Goal: Information Seeking & Learning: Learn about a topic

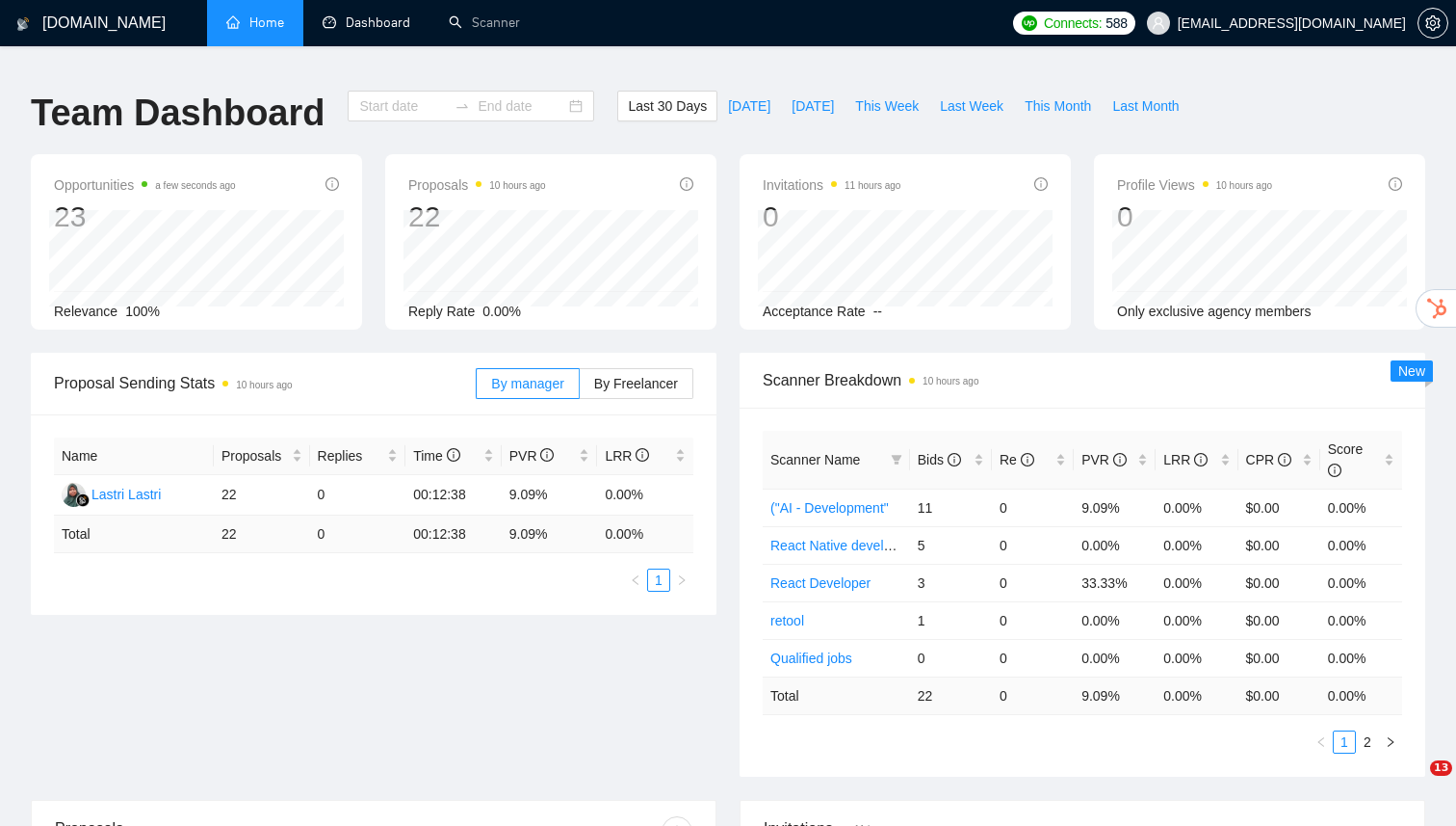
type input "[DATE]"
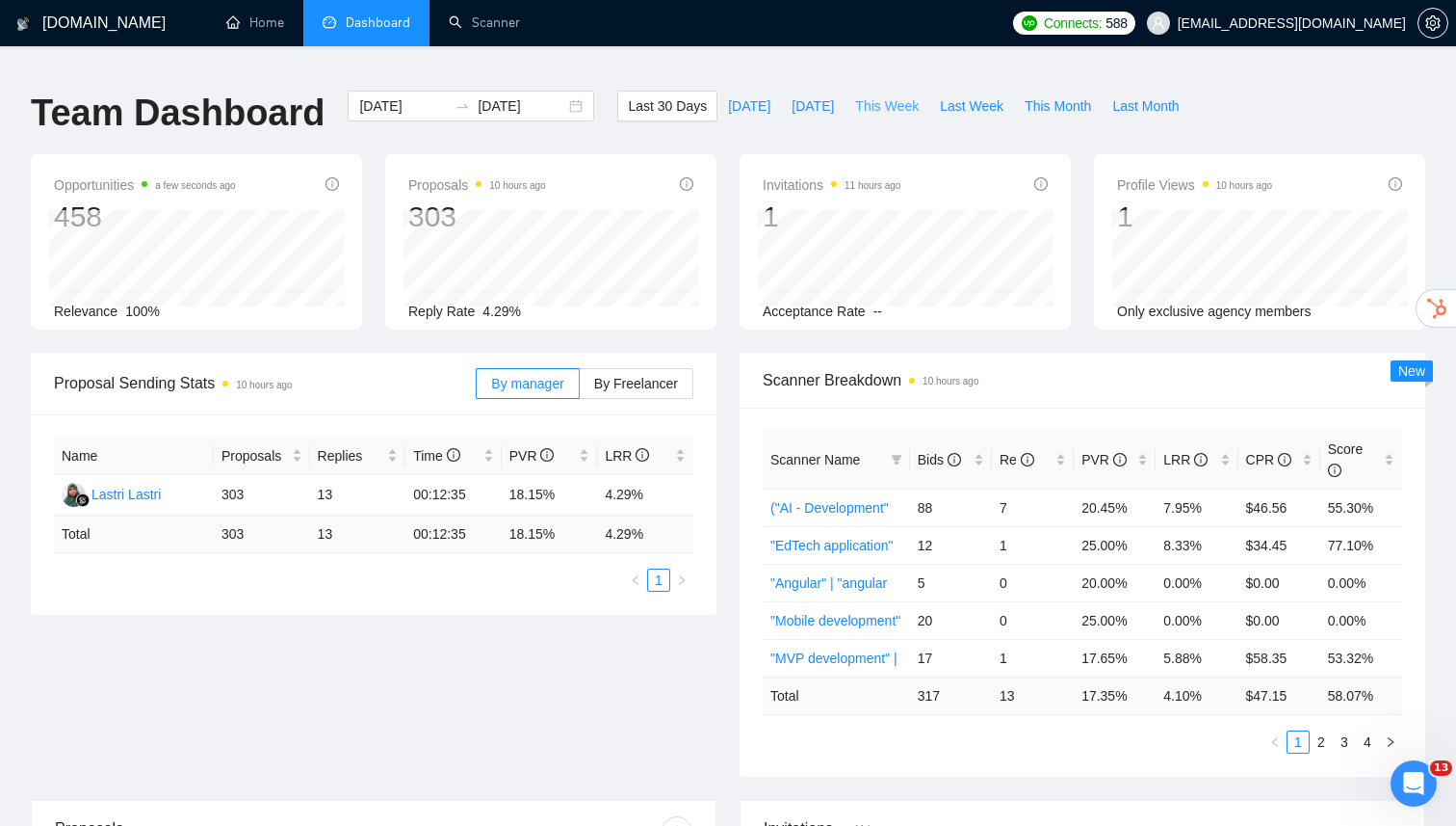
click at [882, 96] on span "This Week" at bounding box center [887, 106] width 64 height 22
type input "[DATE]"
click at [1346, 731] on link "2" at bounding box center [1345, 742] width 22 height 22
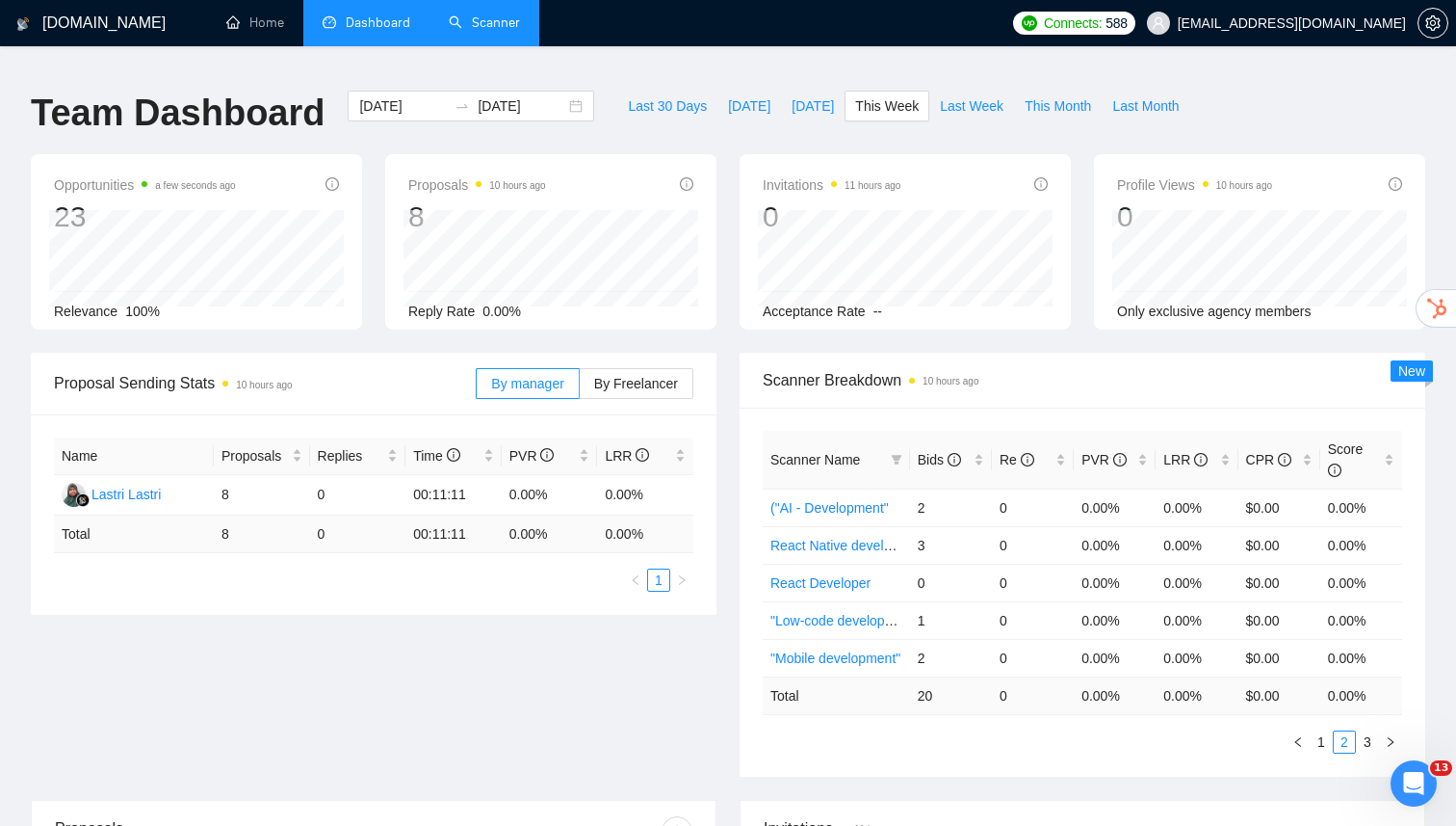
click at [475, 28] on link "Scanner" at bounding box center [485, 23] width 71 height 17
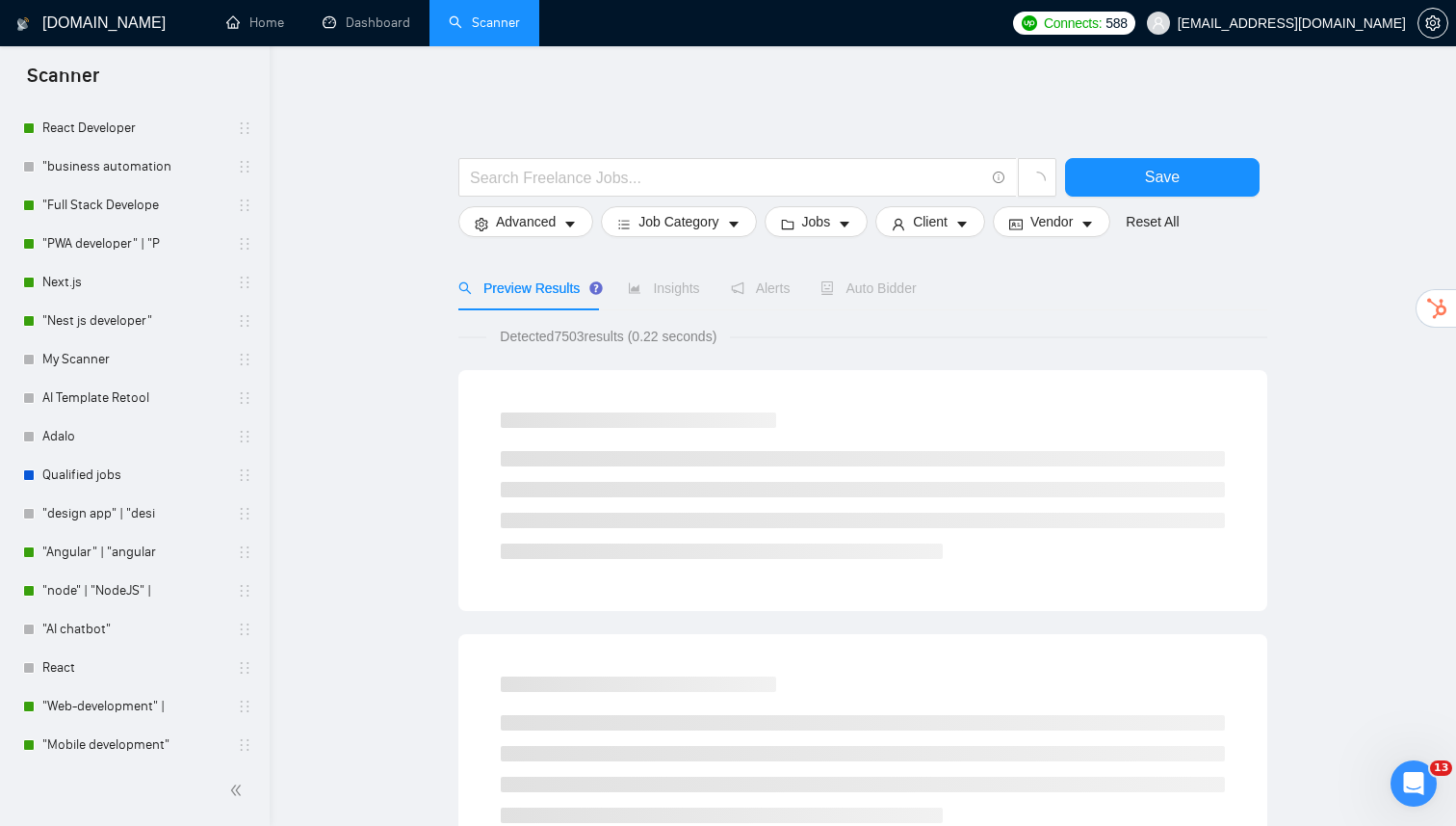
scroll to position [560, 0]
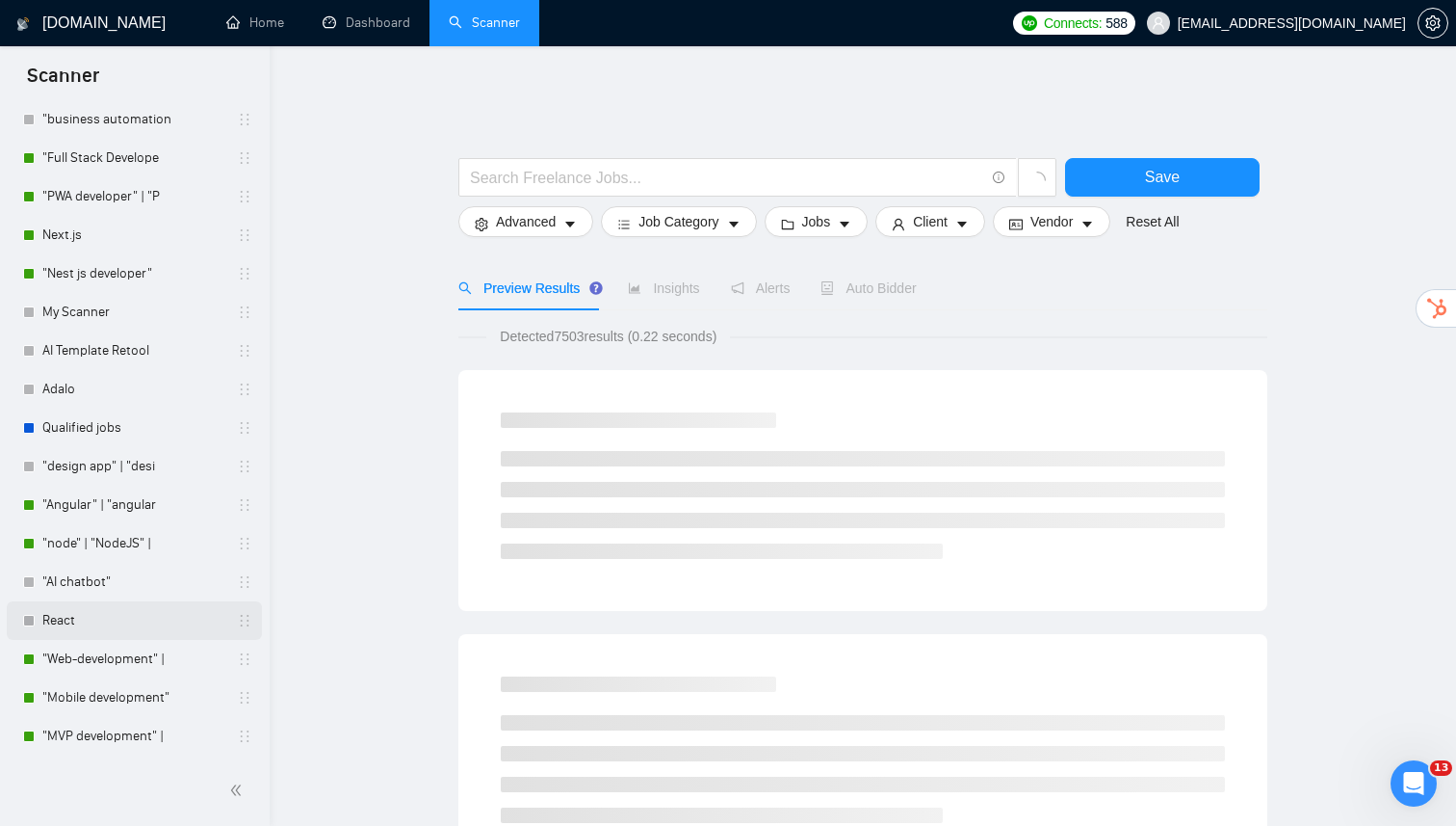
click at [96, 620] on link "React" at bounding box center [134, 620] width 183 height 38
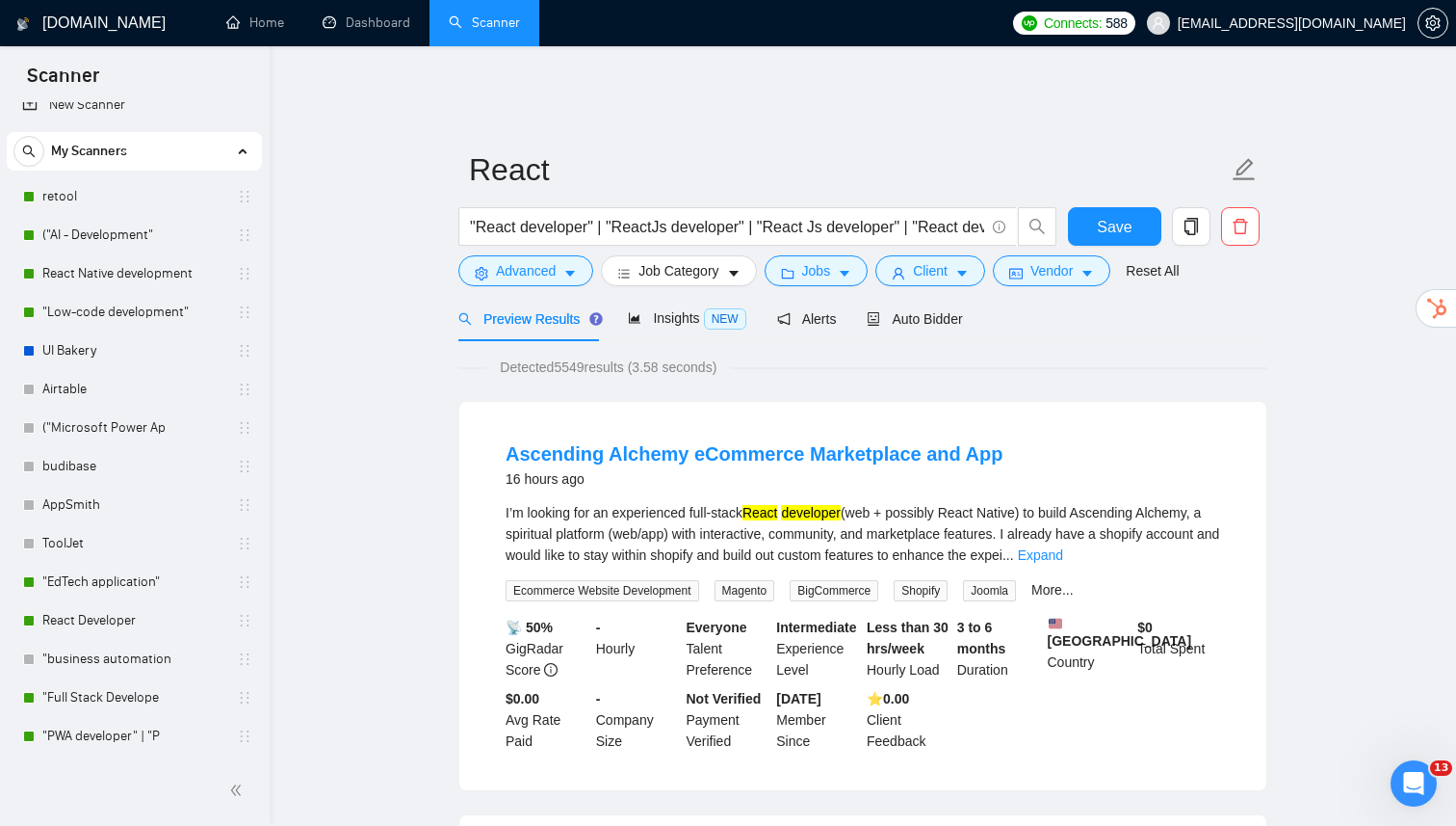
scroll to position [2, 0]
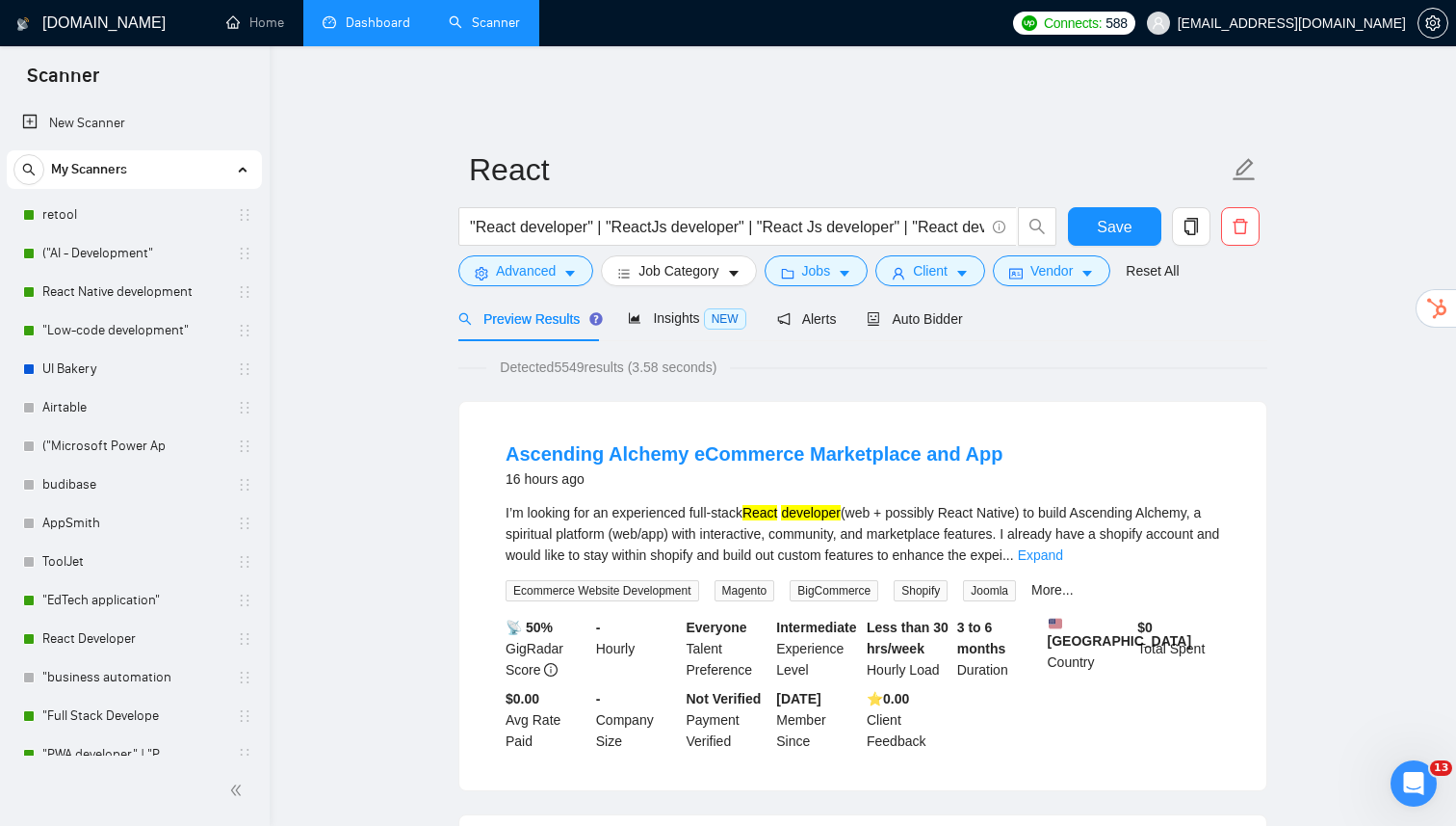
click at [359, 29] on link "Dashboard" at bounding box center [365, 23] width 88 height 17
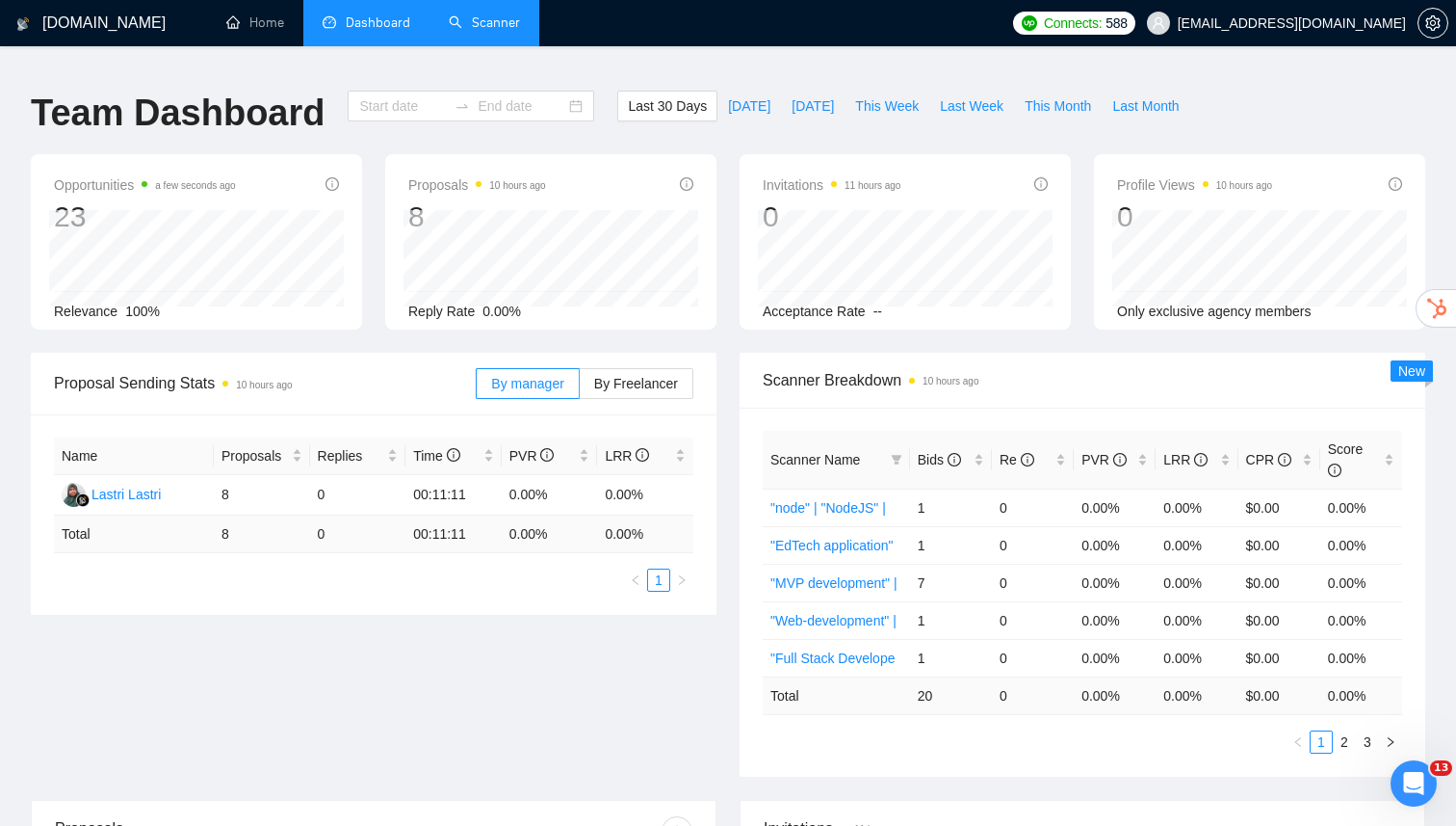
type input "[DATE]"
click at [978, 103] on button "Last Week" at bounding box center [971, 105] width 85 height 31
type input "[DATE]"
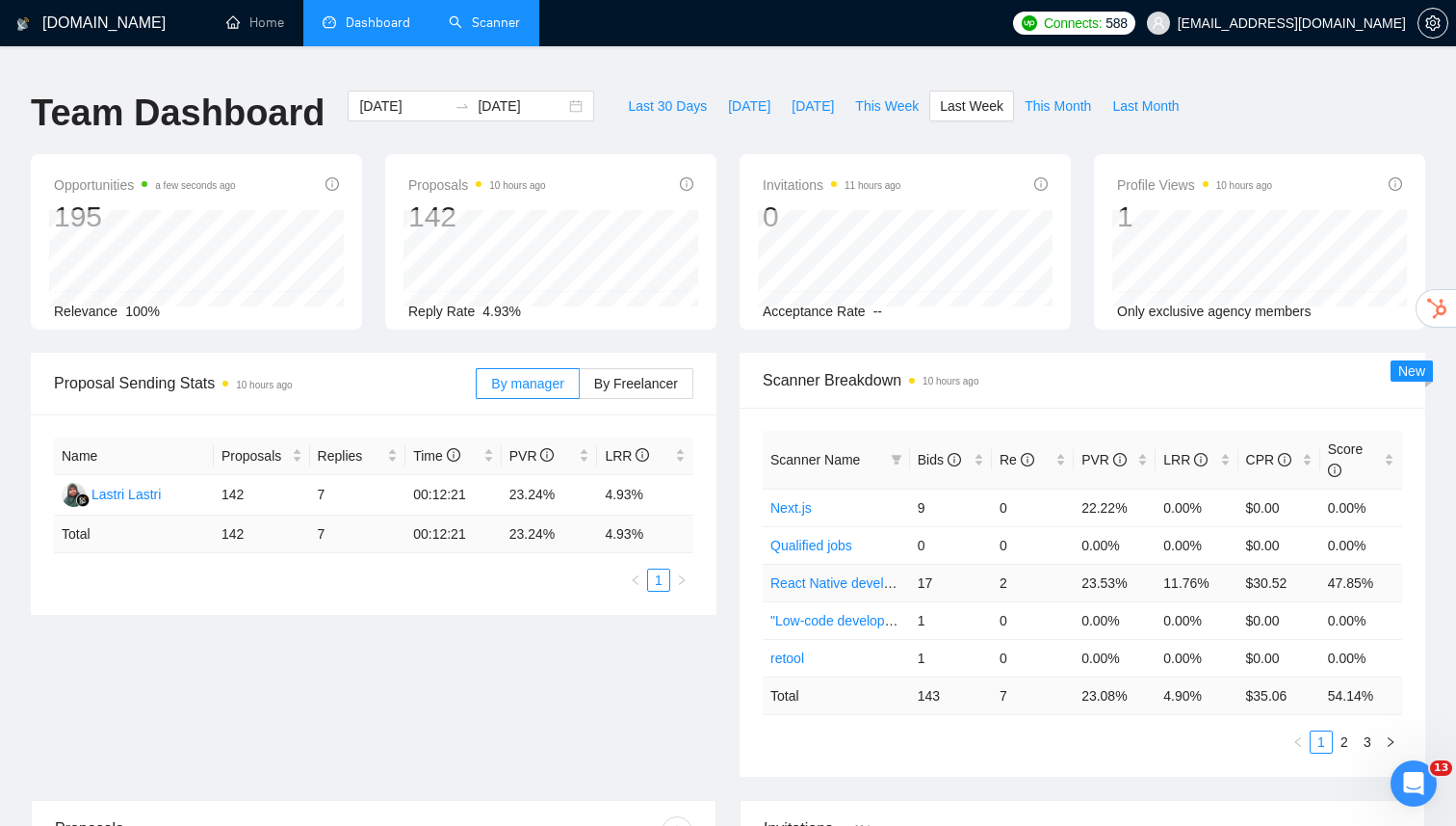
click at [1003, 568] on td "2" at bounding box center [1032, 583] width 82 height 37
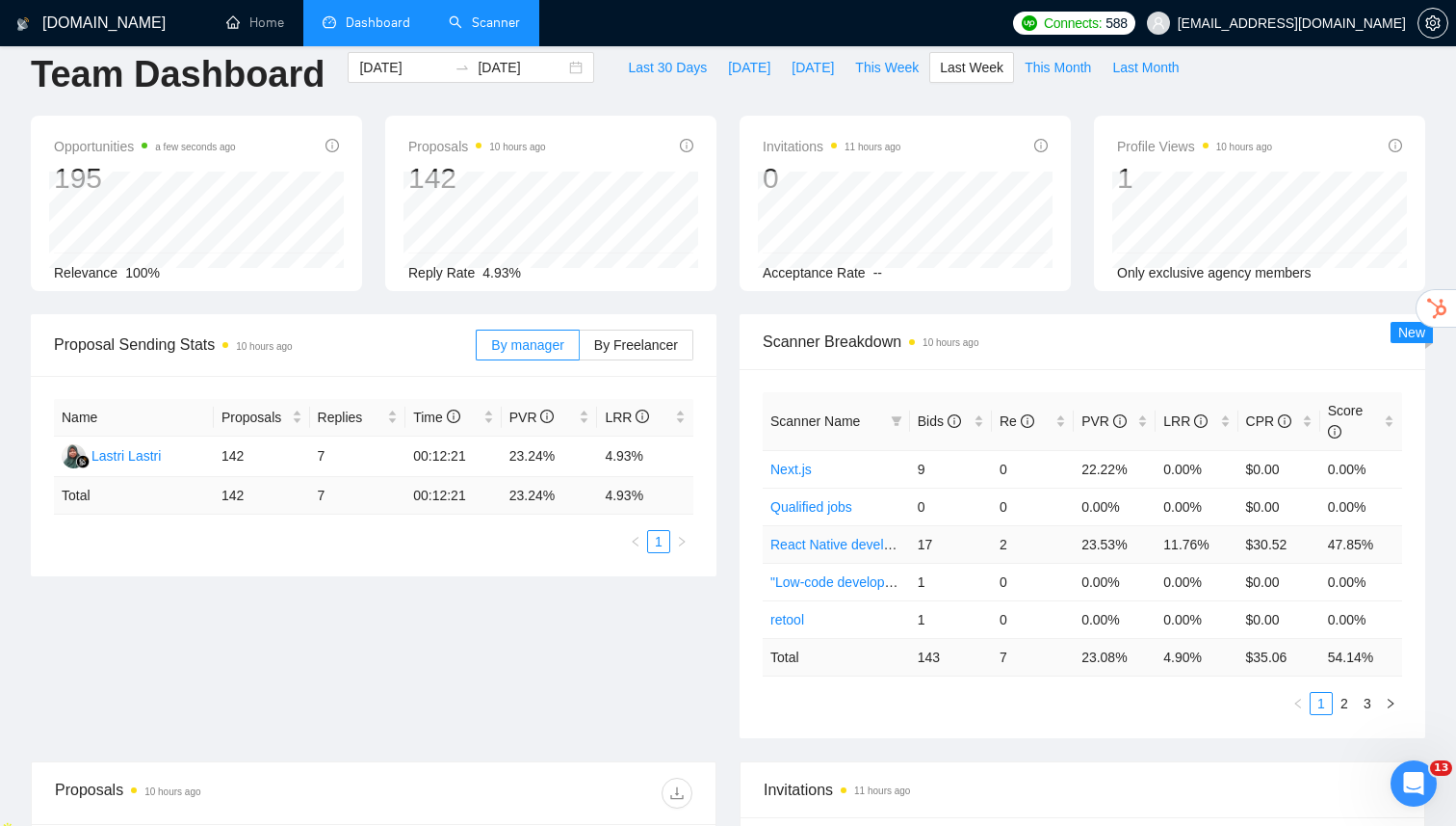
scroll to position [35, 0]
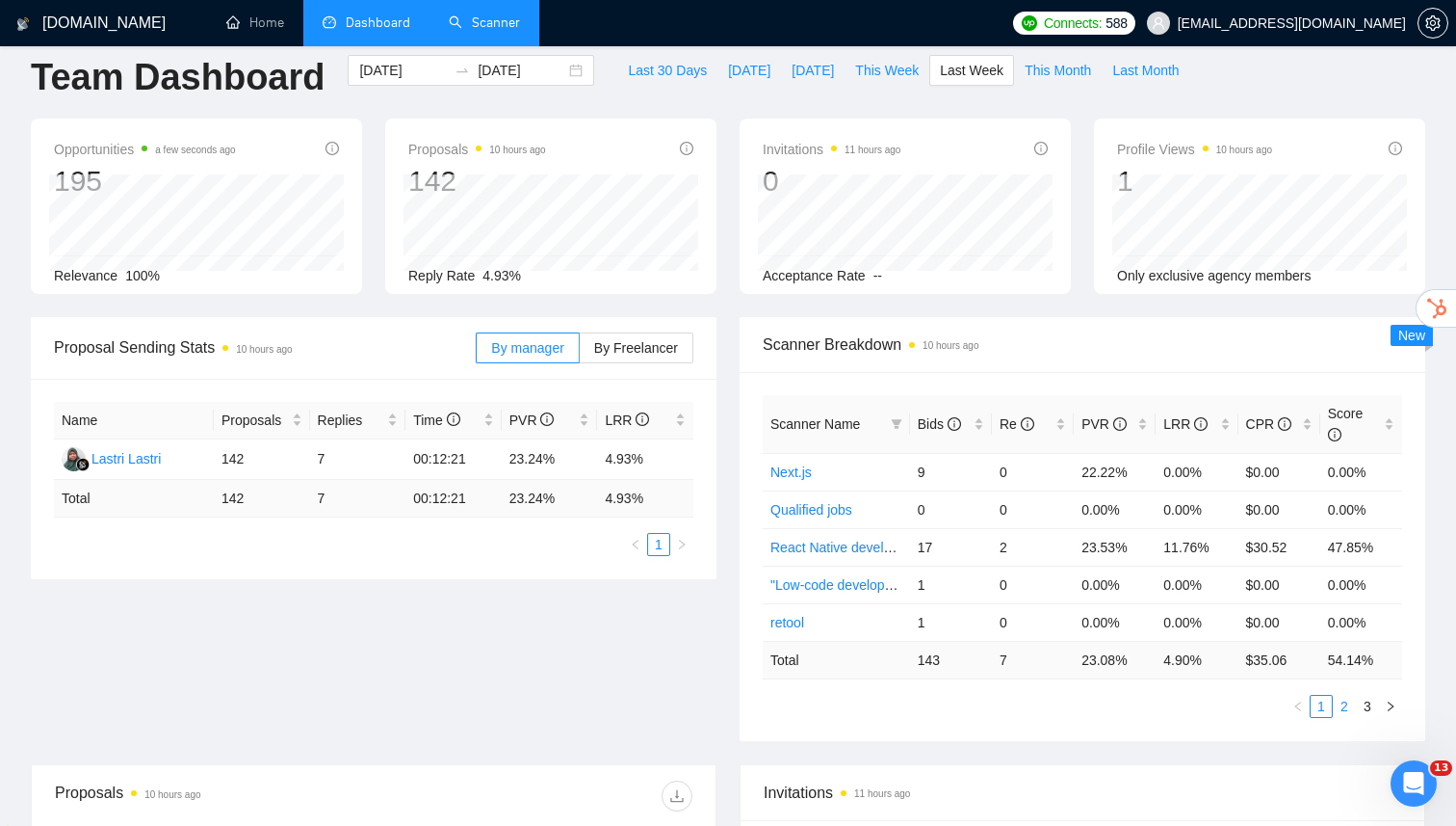
click at [1352, 696] on link "2" at bounding box center [1345, 707] width 22 height 22
click at [1353, 696] on link "2" at bounding box center [1345, 707] width 22 height 22
click at [1365, 701] on link "3" at bounding box center [1367, 707] width 22 height 22
click at [1344, 698] on link "2" at bounding box center [1345, 707] width 22 height 22
click at [1327, 698] on link "1" at bounding box center [1321, 707] width 22 height 22
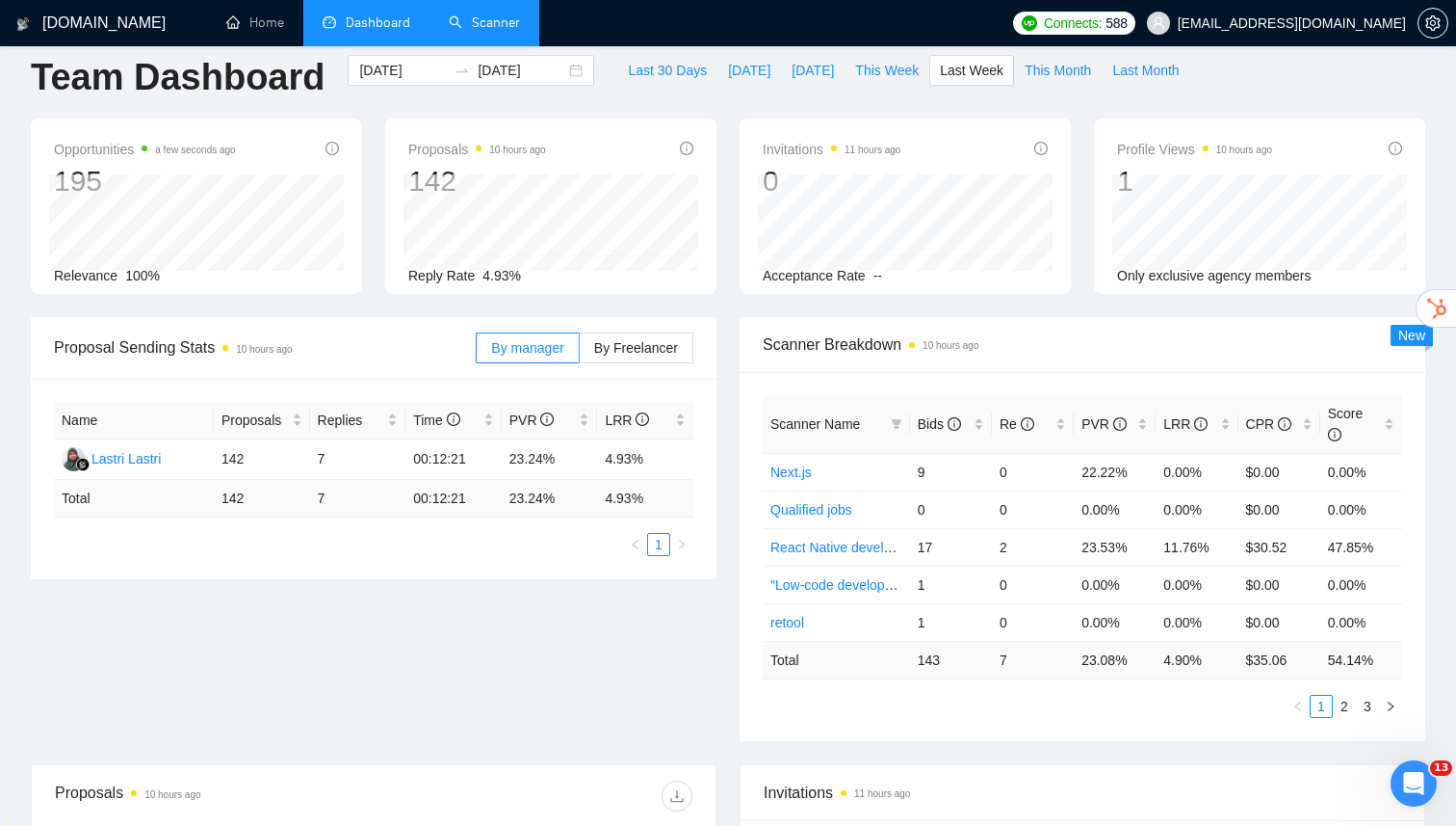
scroll to position [8, 0]
